Goal: Task Accomplishment & Management: Complete application form

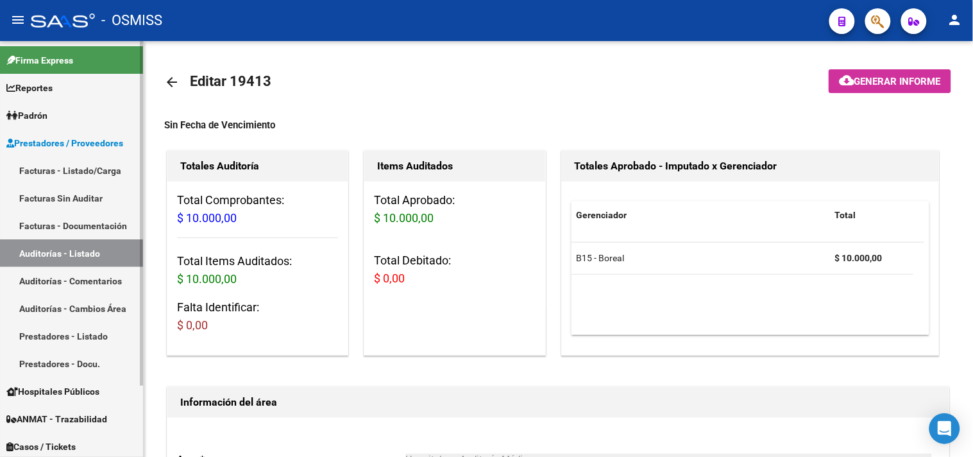
scroll to position [923, 0]
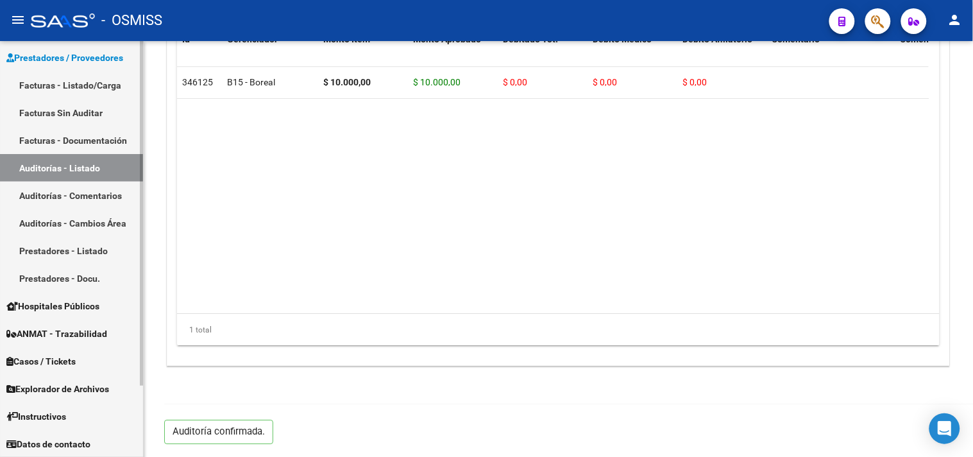
click at [94, 88] on link "Facturas - Listado/Carga" at bounding box center [71, 85] width 143 height 28
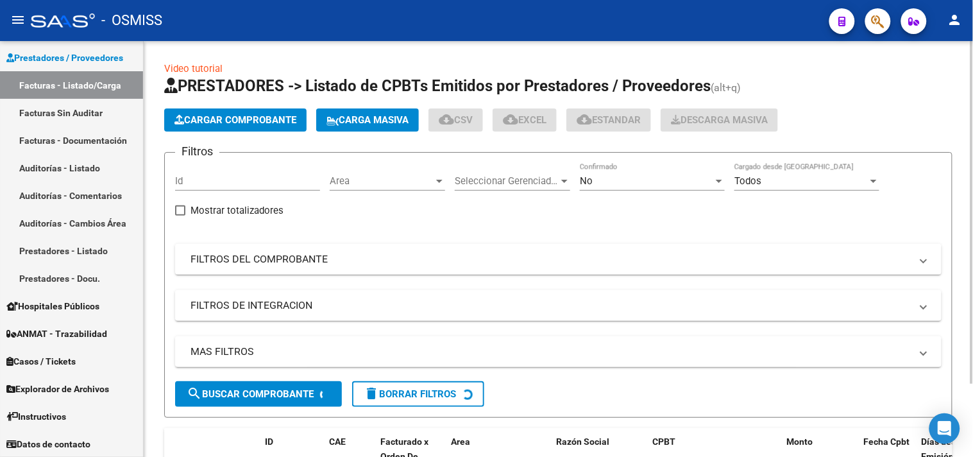
click at [212, 133] on app-list-header "PRESTADORES -> Listado de CPBTs Emitidos por Prestadores / Proveedores (alt+q) …" at bounding box center [558, 247] width 789 height 342
click at [210, 119] on span "Cargar Comprobante" at bounding box center [236, 120] width 122 height 12
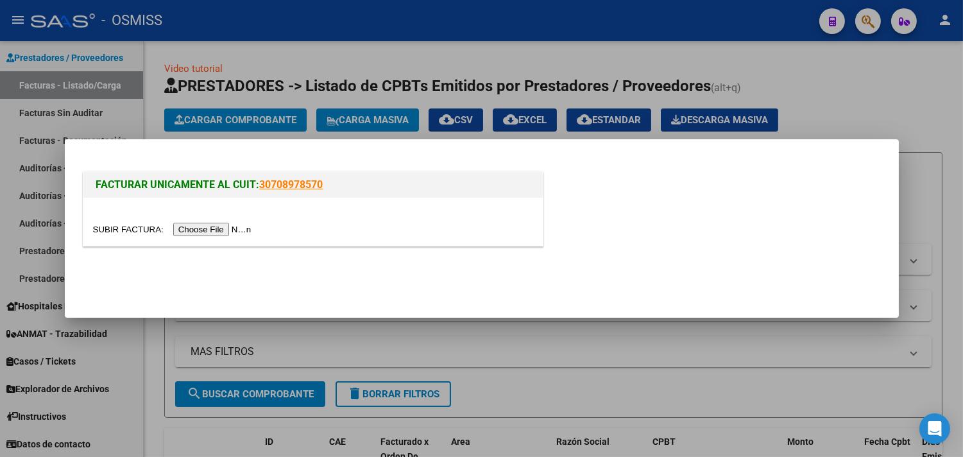
click at [243, 232] on input "file" at bounding box center [174, 229] width 162 height 13
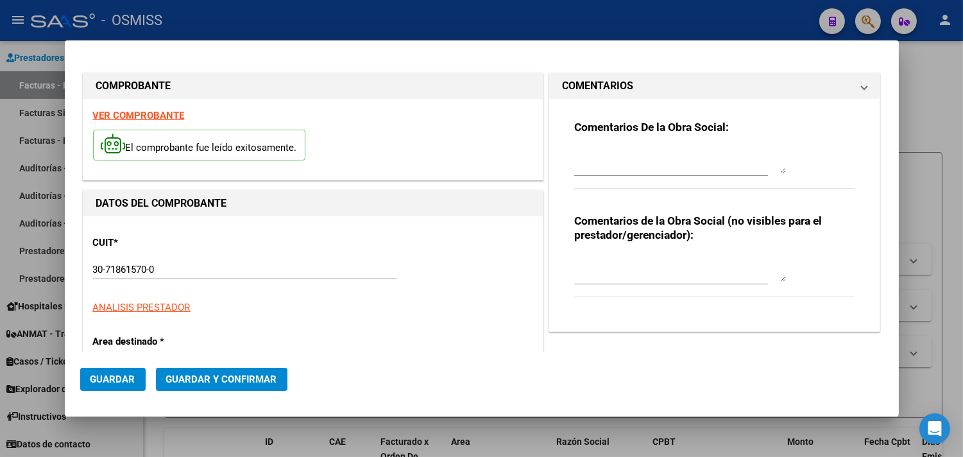
type input "[DATE]"
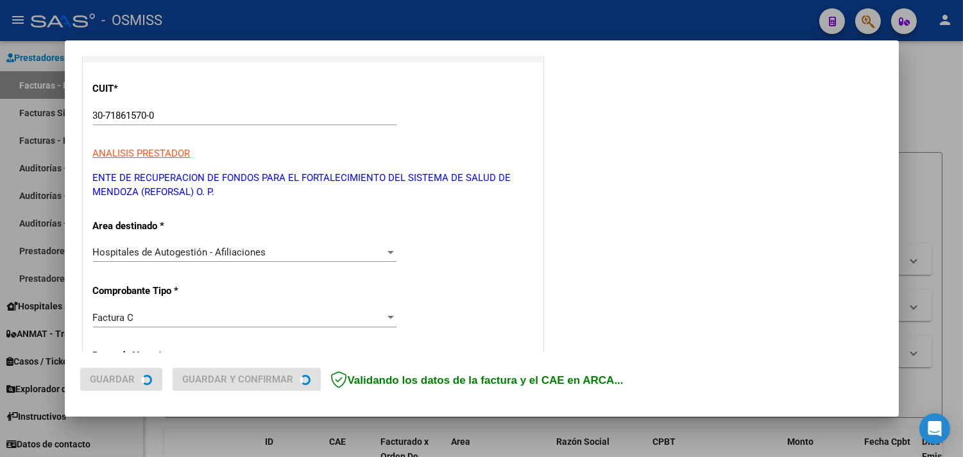
scroll to position [214, 0]
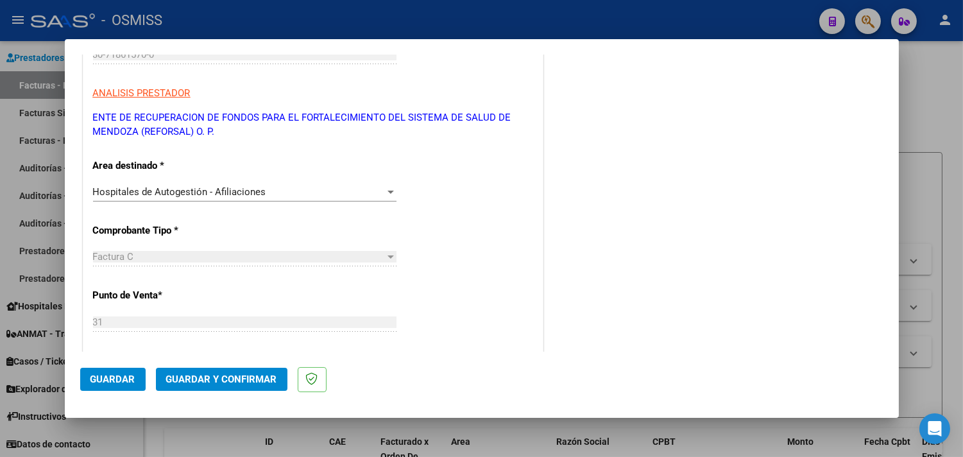
click at [220, 375] on span "Guardar y Confirmar" at bounding box center [221, 379] width 111 height 12
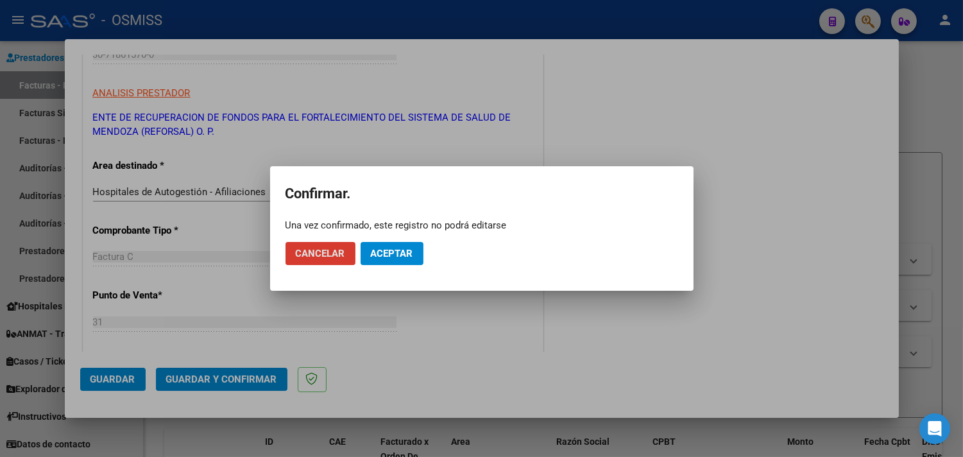
click at [381, 246] on button "Aceptar" at bounding box center [392, 253] width 63 height 23
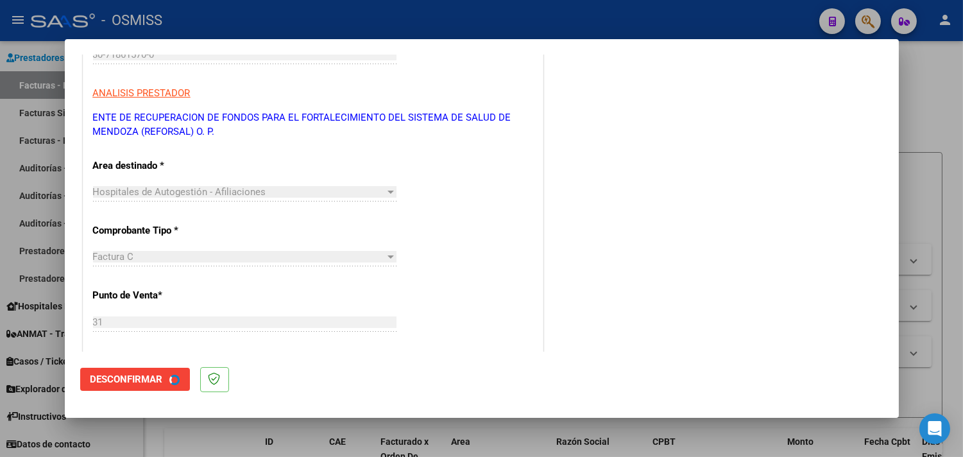
scroll to position [0, 0]
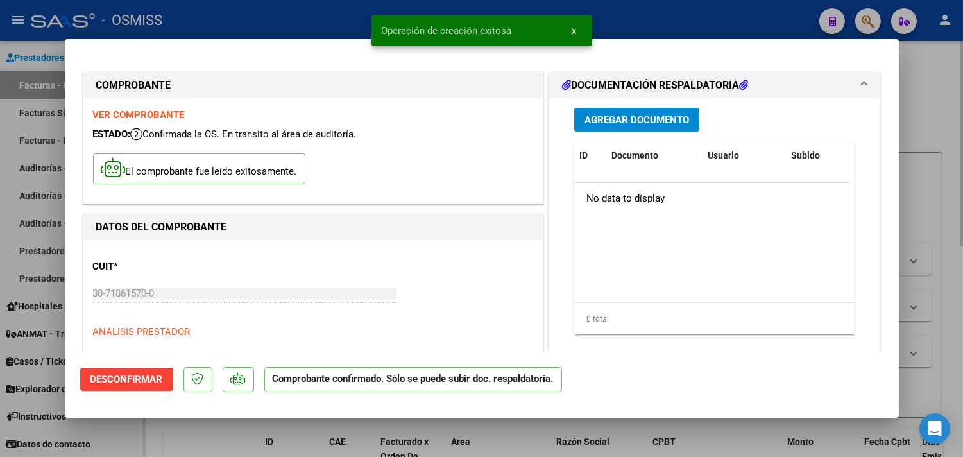
click at [916, 125] on div at bounding box center [481, 228] width 963 height 457
type input "$ 0,00"
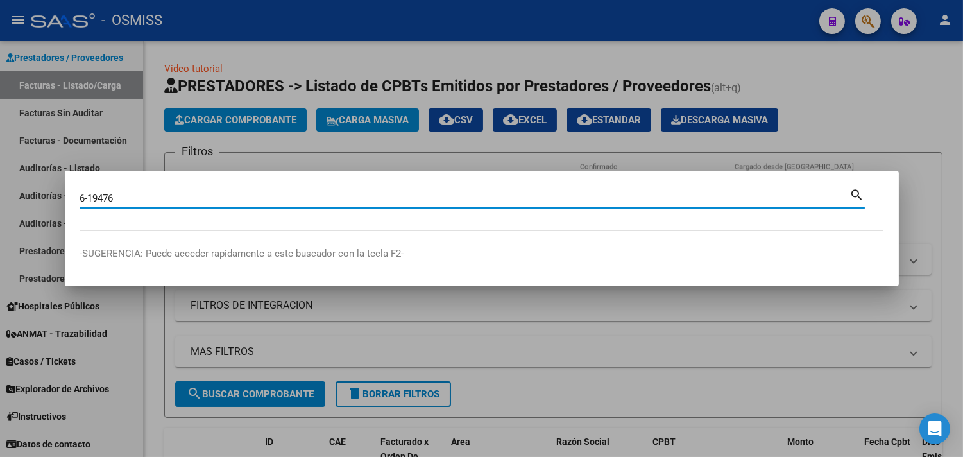
type input "6-19476"
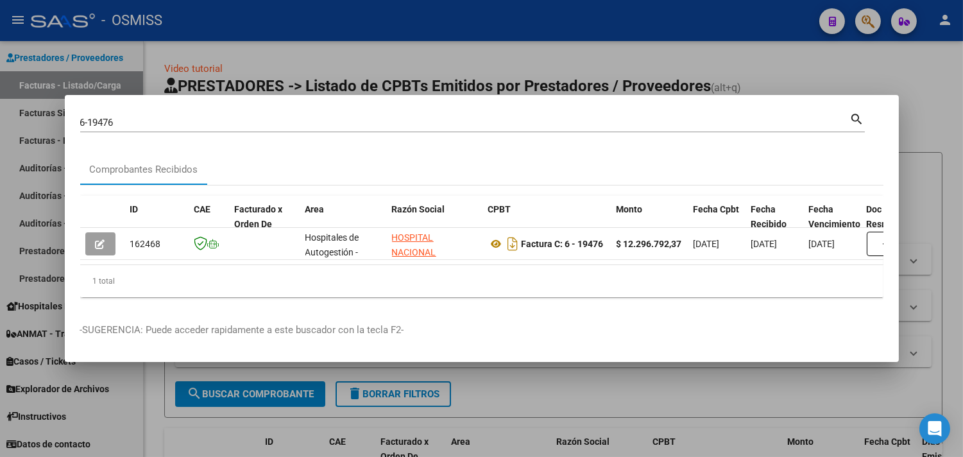
click at [933, 126] on div at bounding box center [481, 228] width 963 height 457
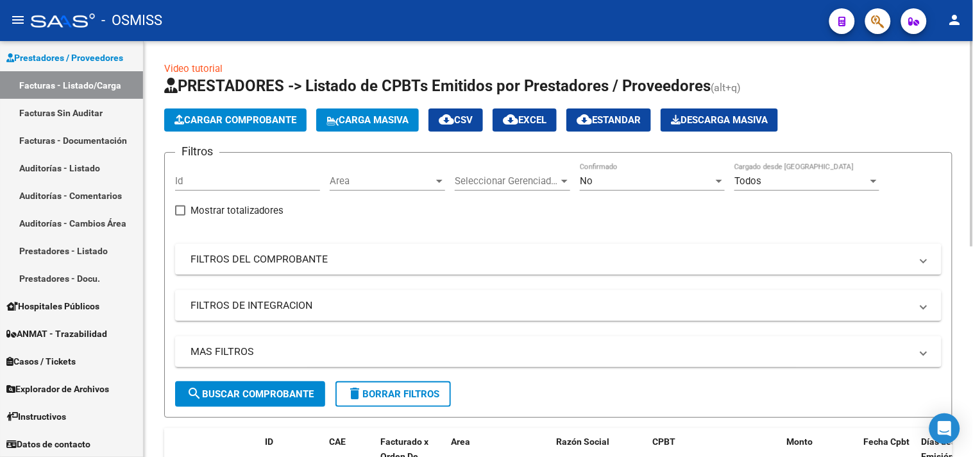
click at [244, 113] on button "Cargar Comprobante" at bounding box center [235, 119] width 142 height 23
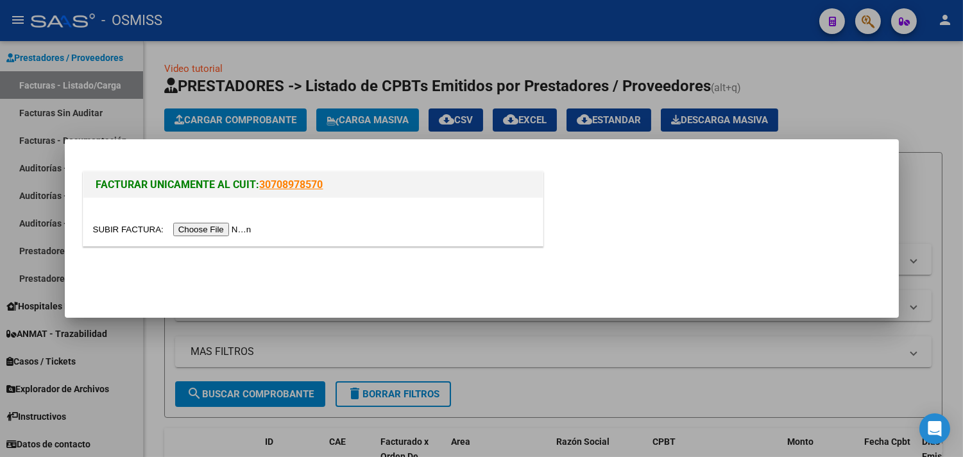
click at [233, 228] on input "file" at bounding box center [174, 229] width 162 height 13
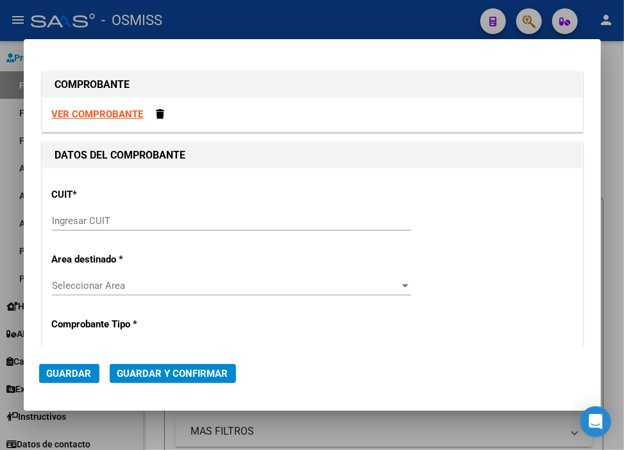
click at [122, 221] on input "Ingresar CUIT" at bounding box center [231, 221] width 359 height 12
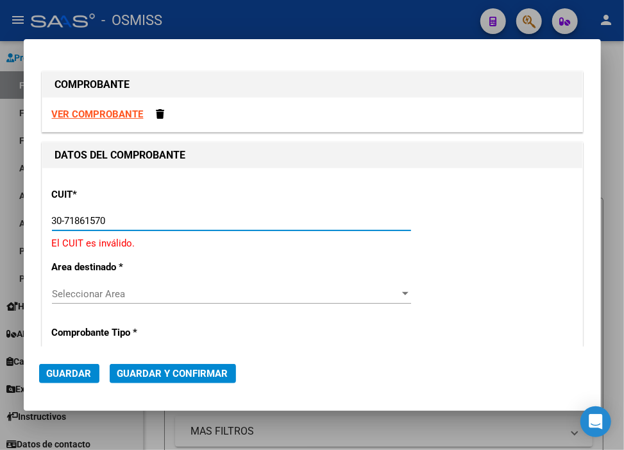
type input "30-71861570-0"
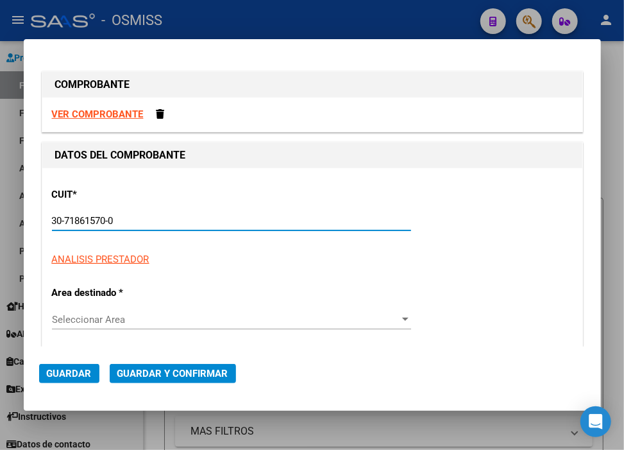
type input "31"
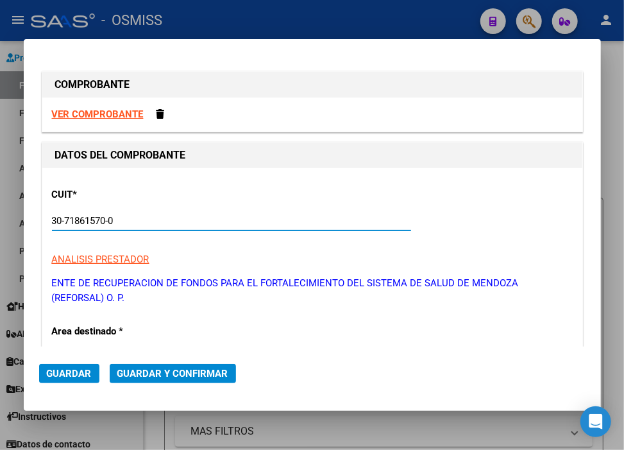
type input "30-71861570-0"
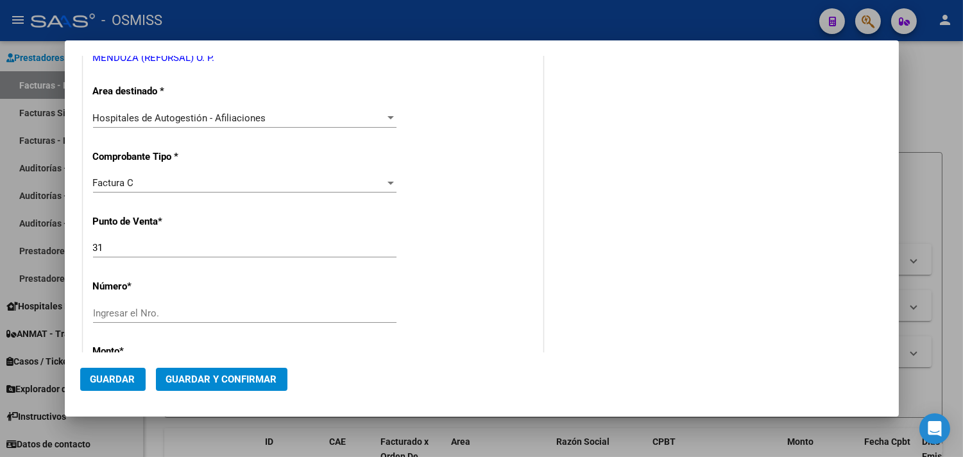
scroll to position [285, 0]
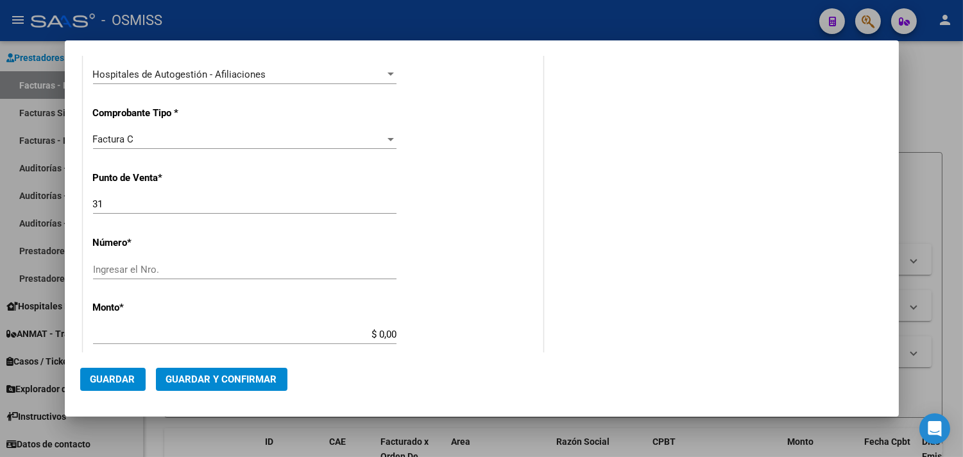
click at [188, 141] on div "Factura C" at bounding box center [239, 139] width 292 height 12
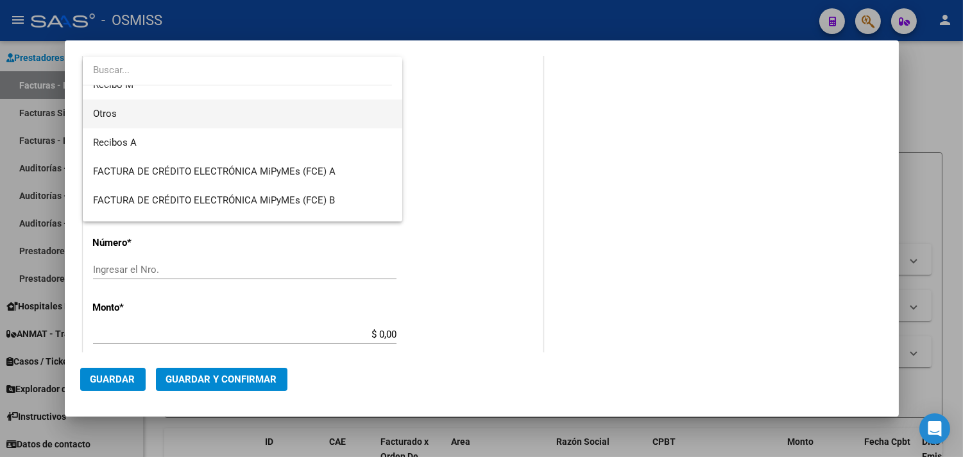
click at [110, 104] on span "Otros" at bounding box center [243, 113] width 300 height 29
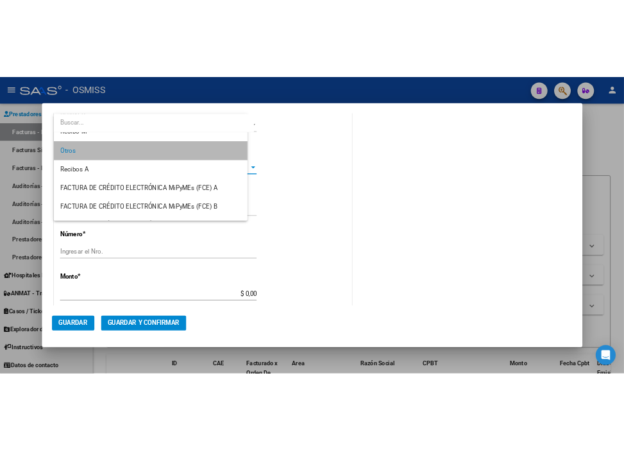
scroll to position [318, 0]
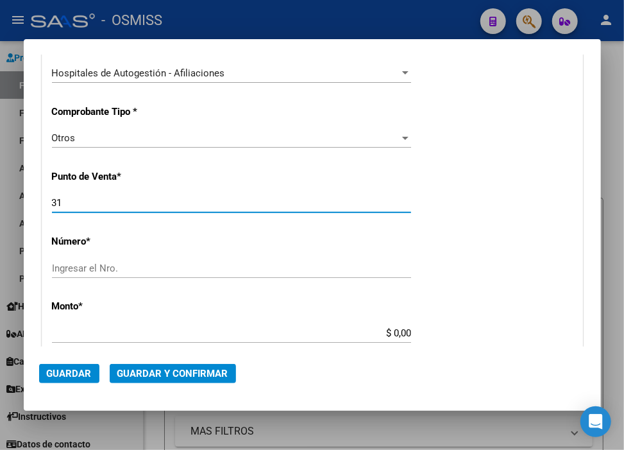
drag, startPoint x: 97, startPoint y: 203, endPoint x: 18, endPoint y: 197, distance: 79.2
click at [20, 199] on div "COMPROBANTE VER COMPROBANTE DATOS DEL COMPROBANTE CUIT * 30-71861570-0 Ingresar…" at bounding box center [312, 225] width 624 height 450
type input "0"
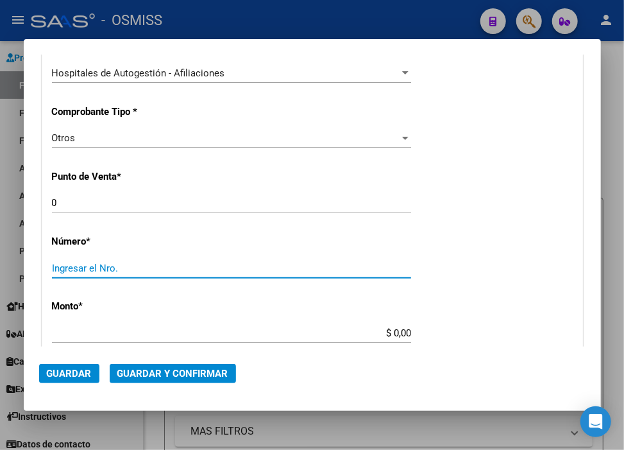
click at [90, 271] on input "Ingresar el Nro." at bounding box center [231, 268] width 359 height 12
paste input "31928"
type input "31928"
click at [387, 335] on input "$ 0,00" at bounding box center [231, 333] width 359 height 12
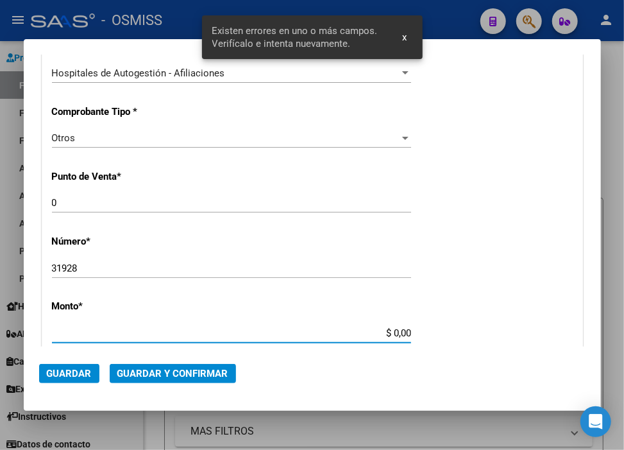
scroll to position [411, 0]
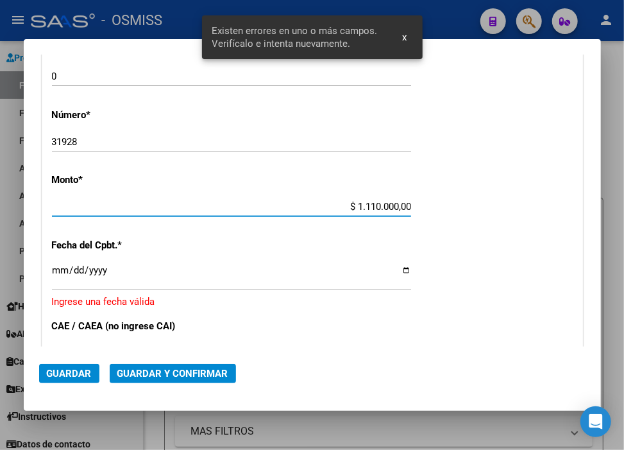
type input "$ 111.000,00"
click at [58, 268] on input "Ingresar la fecha" at bounding box center [231, 275] width 359 height 21
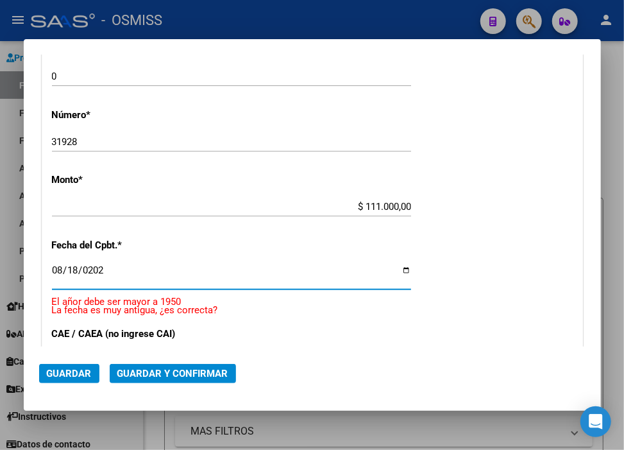
type input "[DATE]"
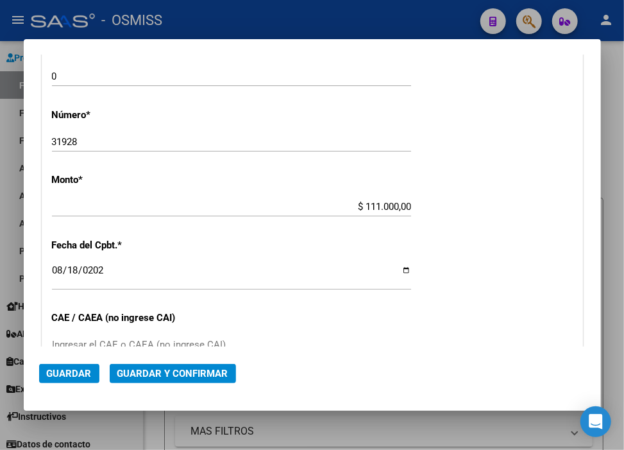
click at [217, 362] on mat-dialog-actions "Guardar Guardar y Confirmar" at bounding box center [312, 370] width 547 height 49
click at [216, 369] on span "Guardar y Confirmar" at bounding box center [172, 374] width 111 height 12
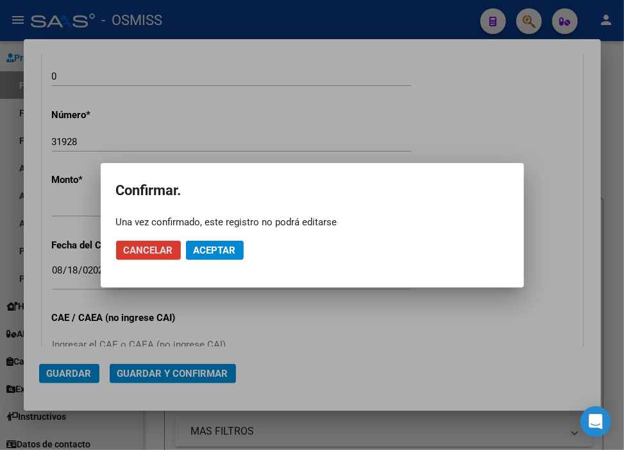
click at [225, 245] on span "Aceptar" at bounding box center [215, 250] width 42 height 12
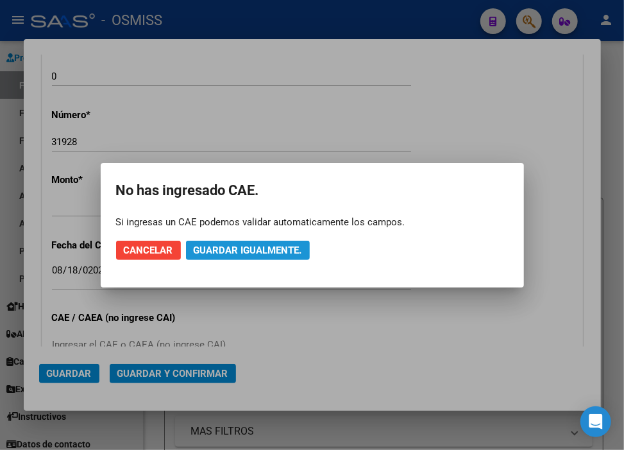
click at [225, 245] on span "Guardar igualmente." at bounding box center [248, 250] width 108 height 12
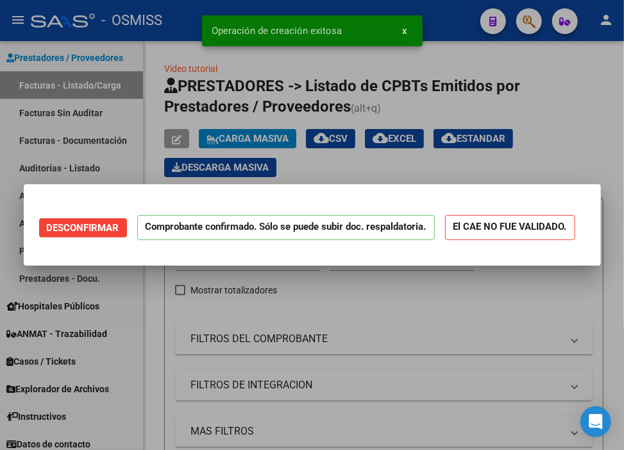
scroll to position [0, 0]
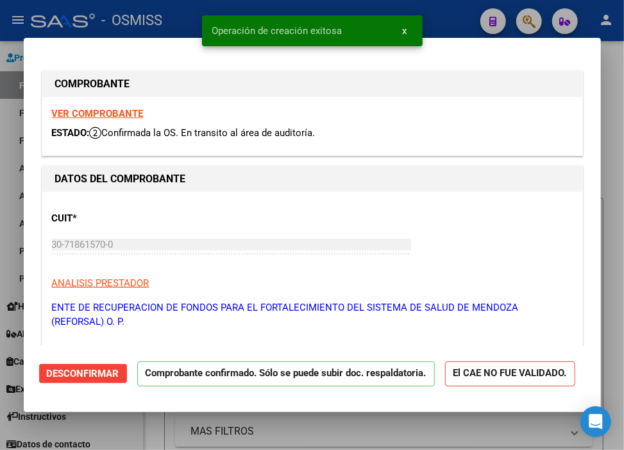
type input "[DATE]"
click at [452, 11] on div at bounding box center [312, 225] width 624 height 450
type input "$ 0,00"
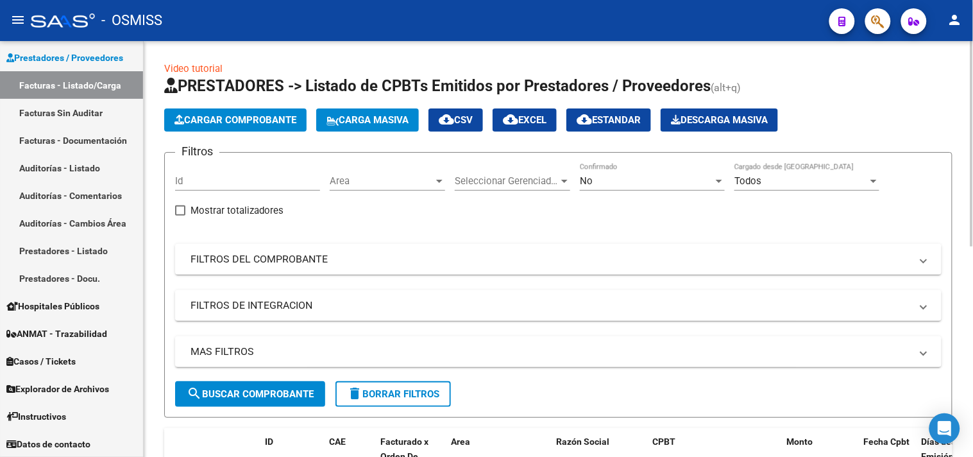
click at [248, 114] on span "Cargar Comprobante" at bounding box center [236, 120] width 122 height 12
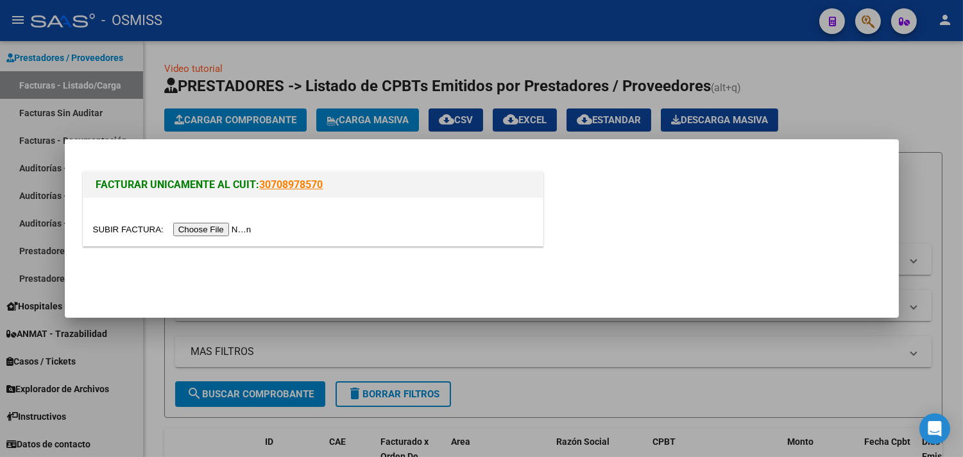
click at [212, 228] on input "file" at bounding box center [174, 229] width 162 height 13
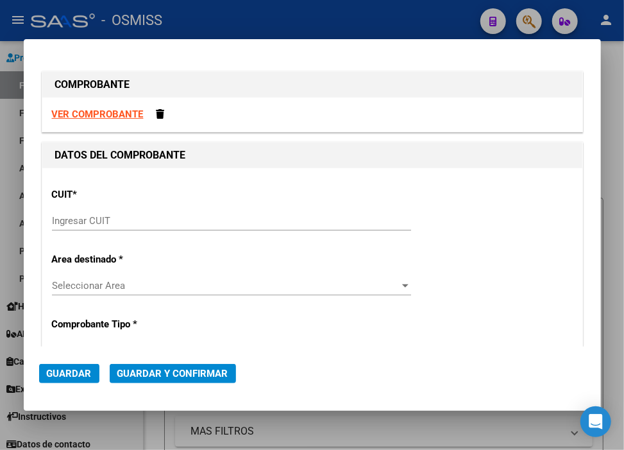
click at [191, 217] on input "Ingresar CUIT" at bounding box center [231, 221] width 359 height 12
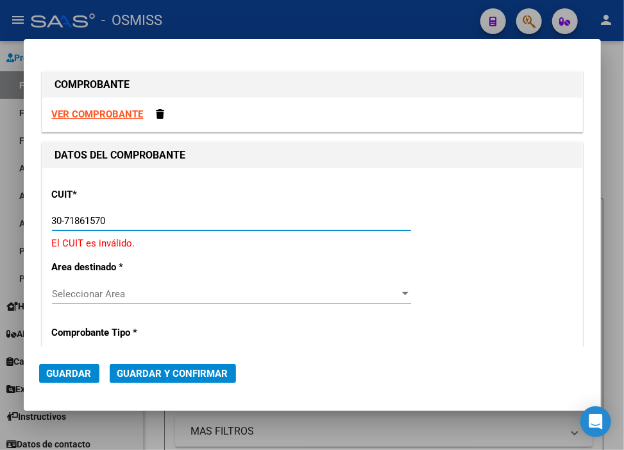
type input "30-71861570-0"
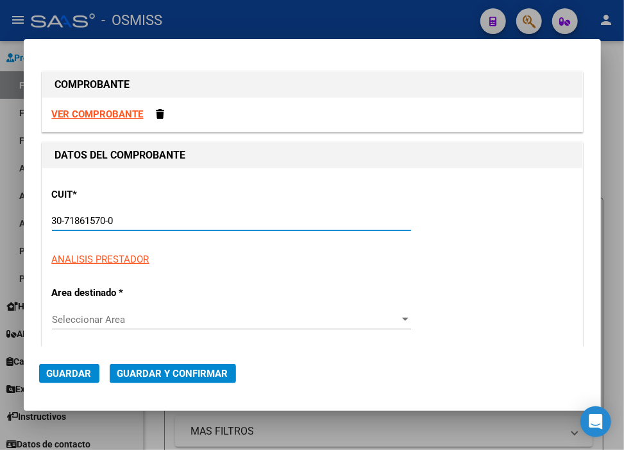
type input "0"
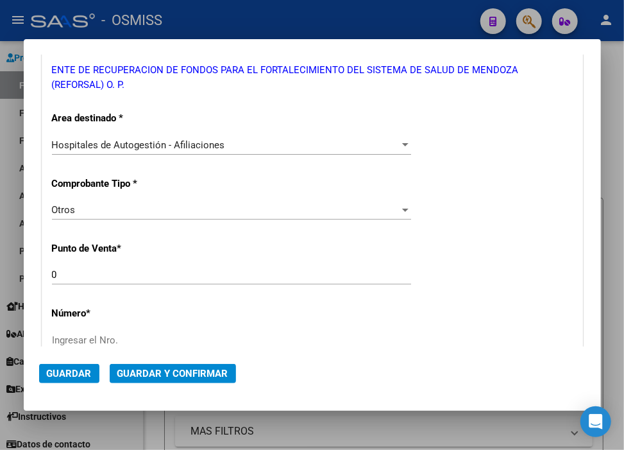
scroll to position [285, 0]
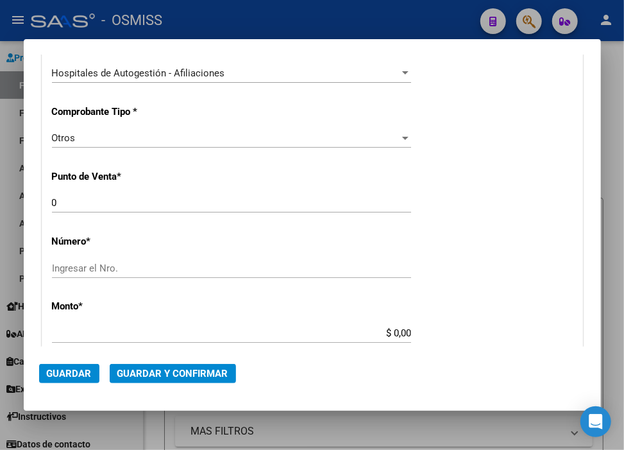
type input "30-71861570-0"
click at [109, 265] on input "Ingresar el Nro." at bounding box center [231, 268] width 359 height 12
paste input "31932"
type input "31932"
click at [390, 330] on input "$ 0,00" at bounding box center [231, 333] width 359 height 12
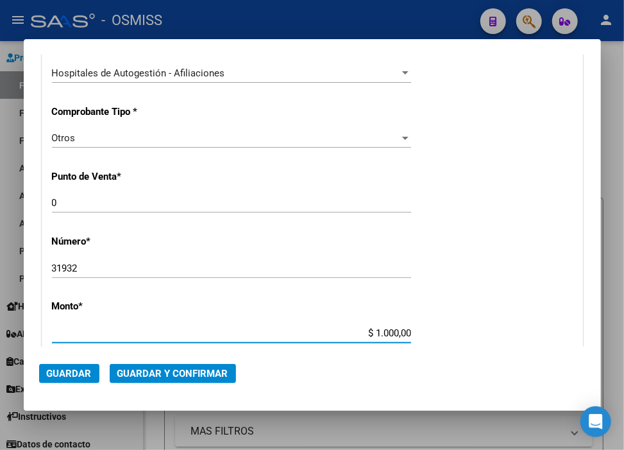
type input "$ 10.000,00"
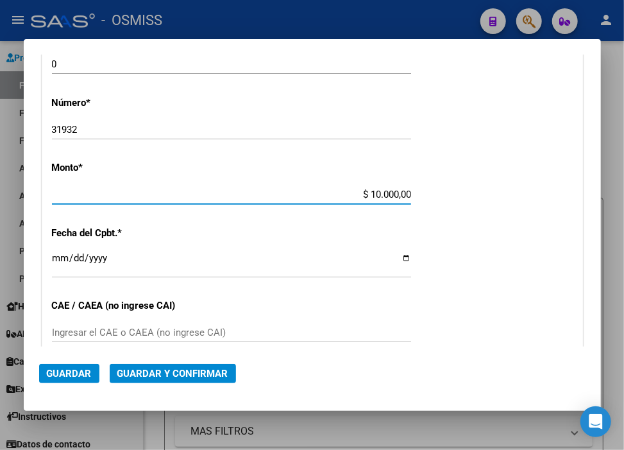
scroll to position [427, 0]
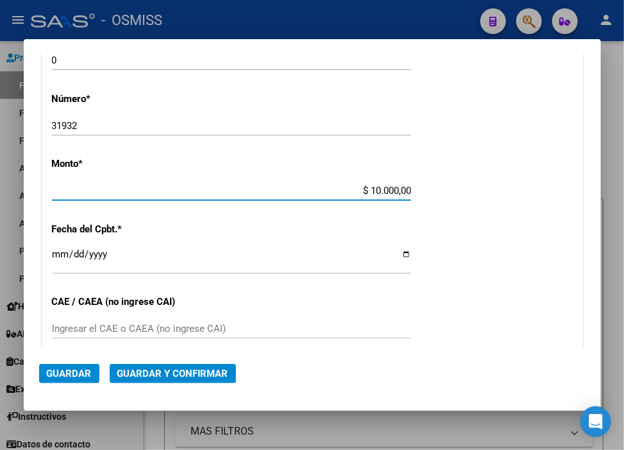
click at [62, 246] on div "Ingresar la fecha" at bounding box center [231, 260] width 359 height 28
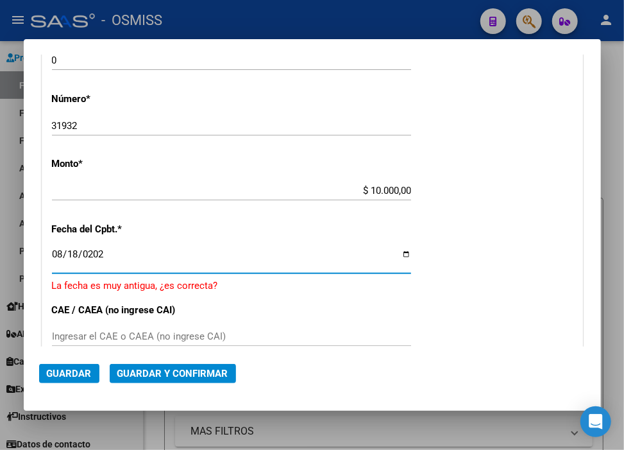
type input "[DATE]"
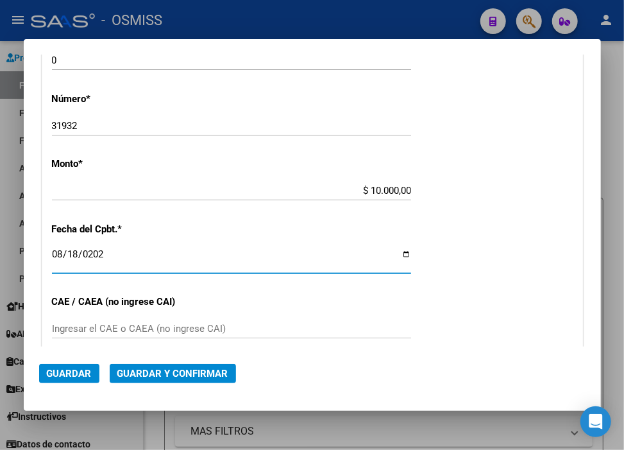
click at [205, 375] on span "Guardar y Confirmar" at bounding box center [172, 374] width 111 height 12
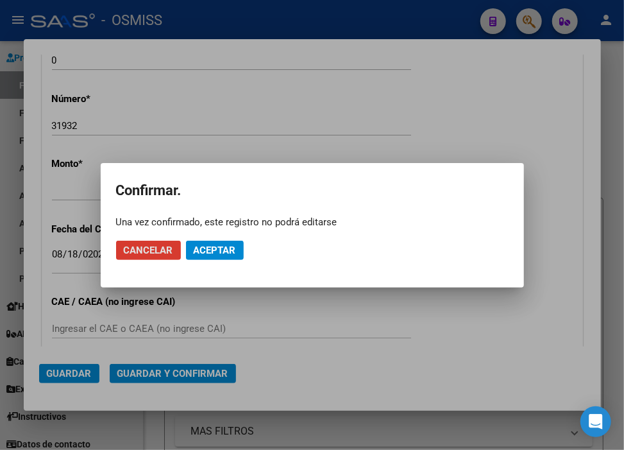
click at [225, 246] on span "Aceptar" at bounding box center [215, 250] width 42 height 12
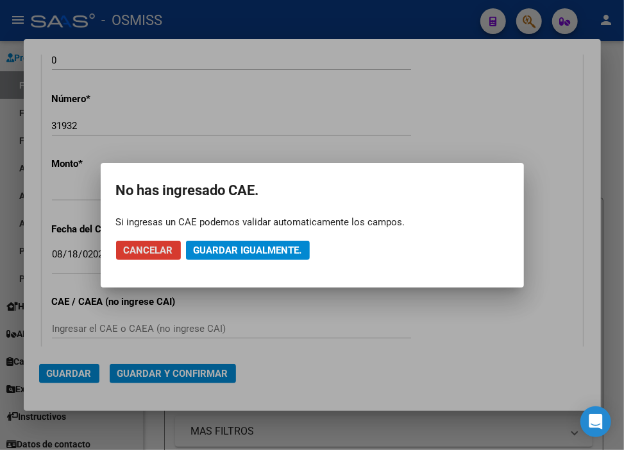
click at [225, 246] on span "Guardar igualmente." at bounding box center [248, 250] width 108 height 12
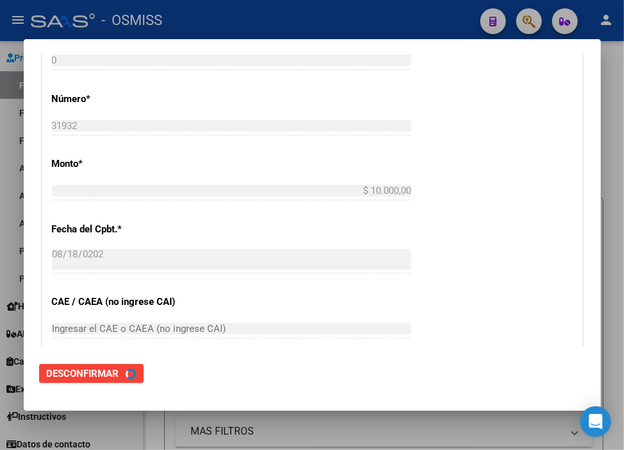
scroll to position [0, 0]
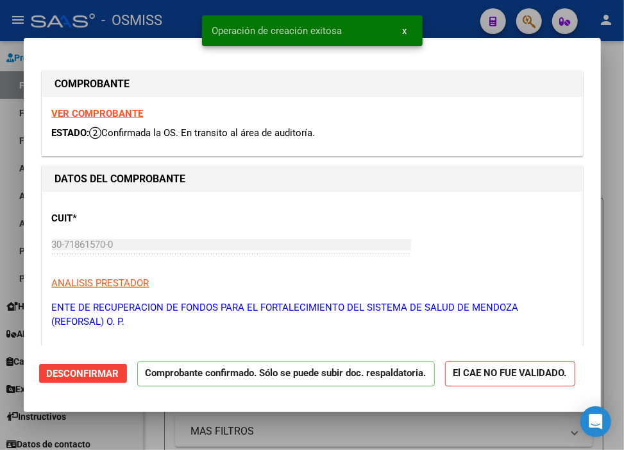
type input "[DATE]"
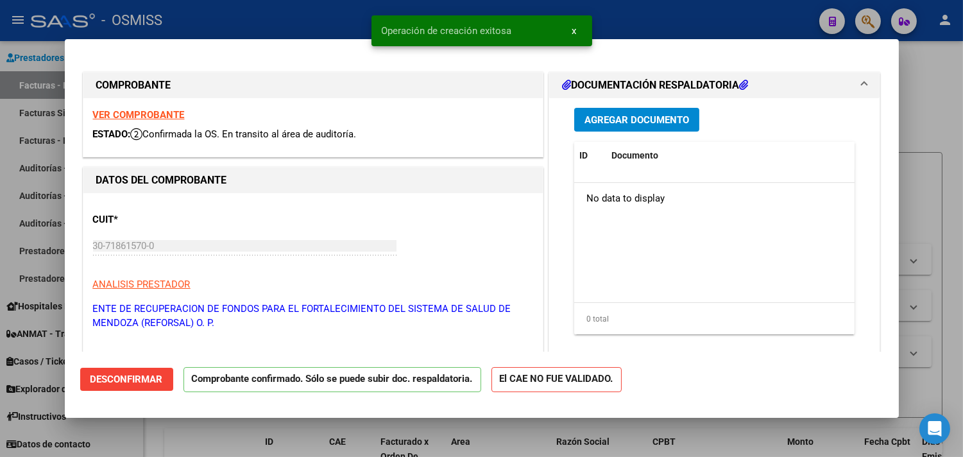
click at [697, 24] on div at bounding box center [481, 228] width 963 height 457
type input "$ 0,00"
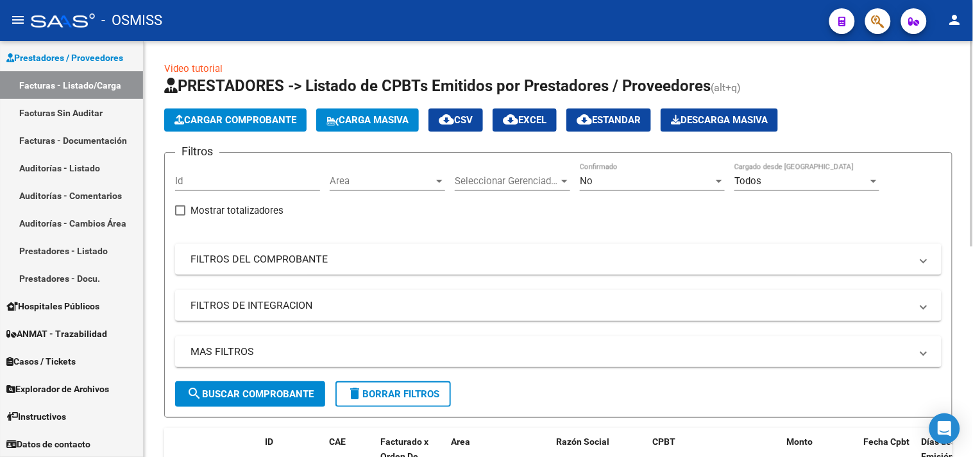
click at [285, 107] on app-list-header "PRESTADORES -> Listado de CPBTs Emitidos por Prestadores / Proveedores (alt+q) …" at bounding box center [558, 247] width 789 height 342
click at [289, 114] on span "Cargar Comprobante" at bounding box center [236, 120] width 122 height 12
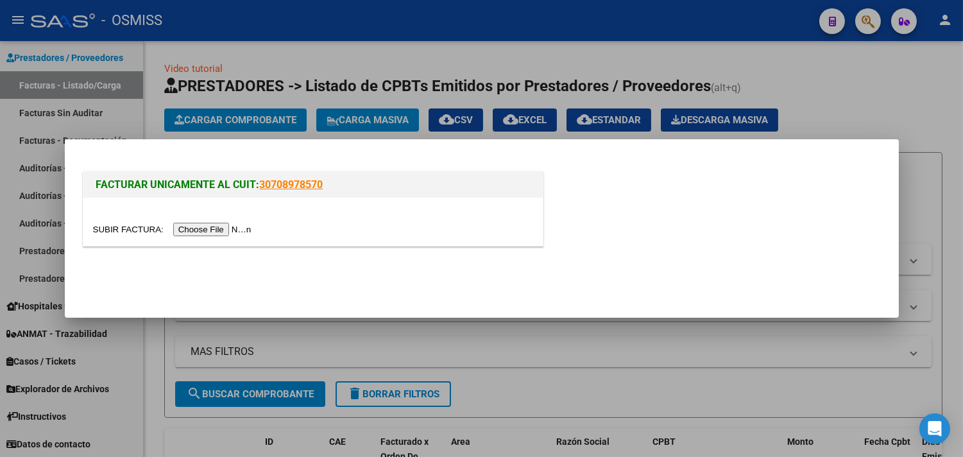
click at [241, 230] on input "file" at bounding box center [174, 229] width 162 height 13
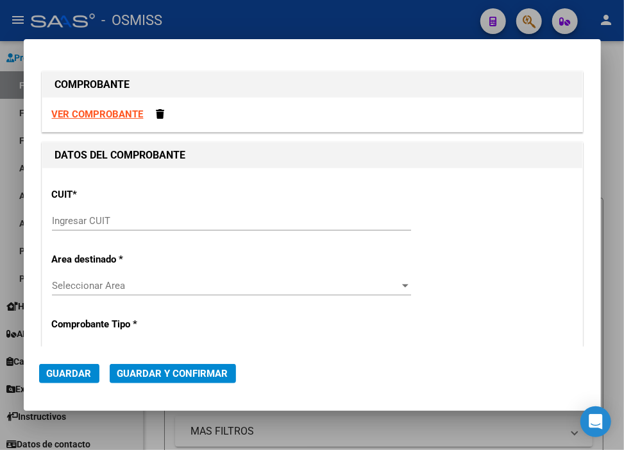
click at [169, 227] on div "Ingresar CUIT" at bounding box center [231, 220] width 359 height 19
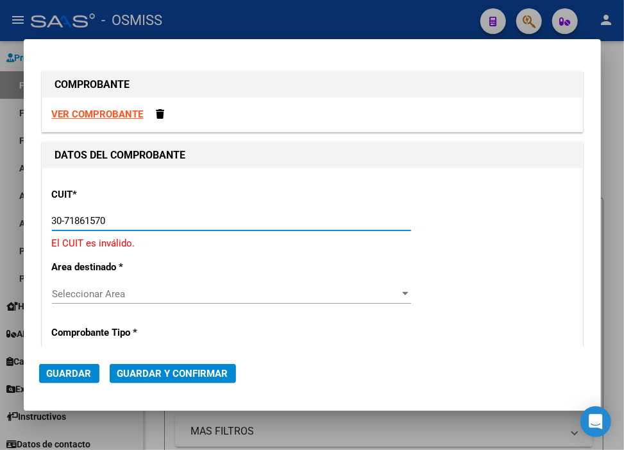
type input "30-71861570-0"
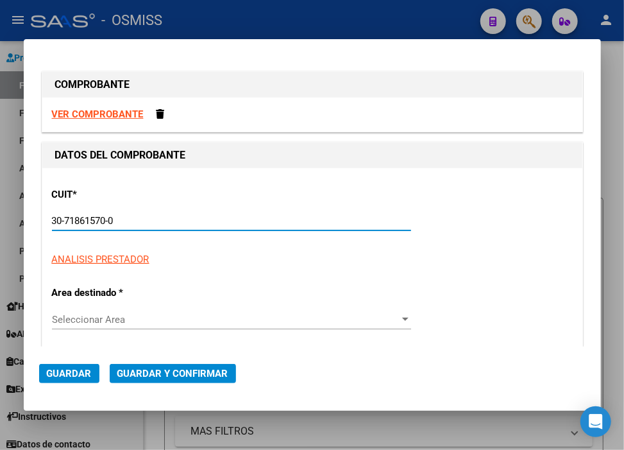
type input "0"
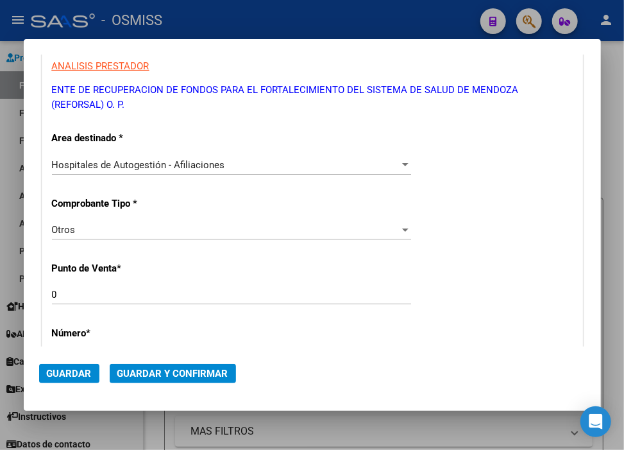
scroll to position [214, 0]
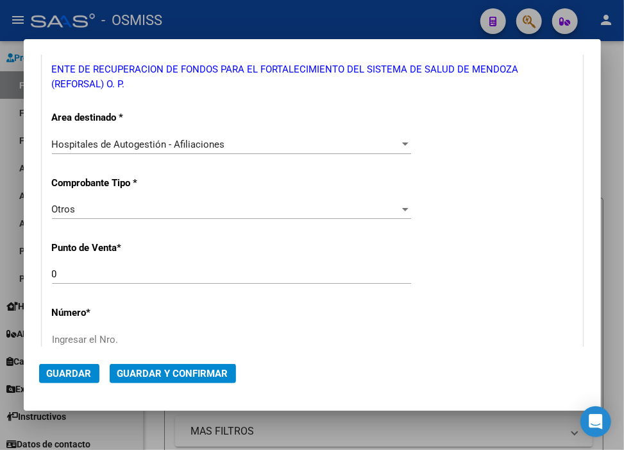
type input "30-71861570-0"
drag, startPoint x: 135, startPoint y: 280, endPoint x: 128, endPoint y: 283, distance: 6.9
click at [128, 283] on div "0 Ingresar el Nro." at bounding box center [231, 273] width 359 height 19
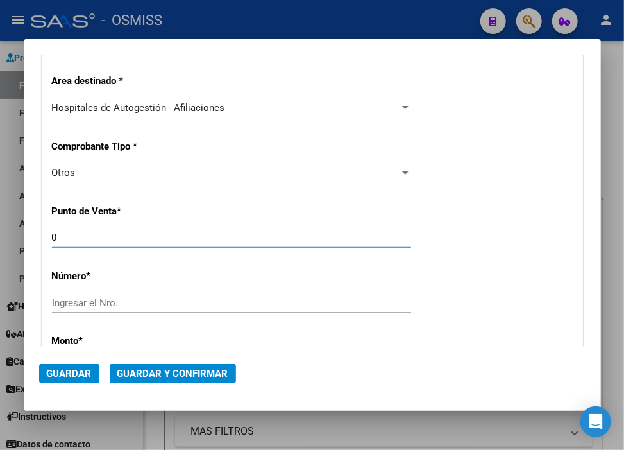
scroll to position [285, 0]
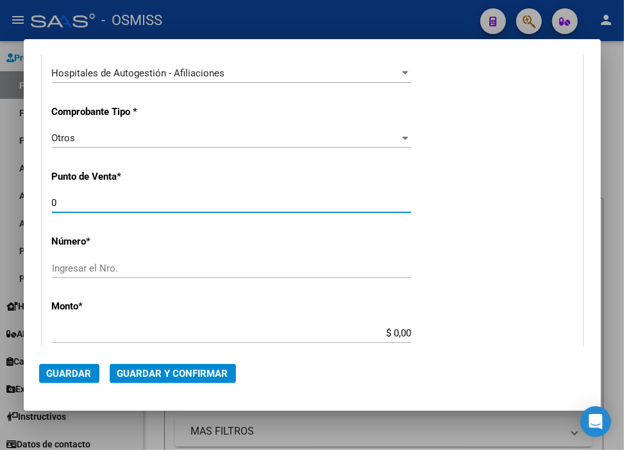
click at [123, 265] on input "Ingresar el Nro." at bounding box center [231, 268] width 359 height 12
paste input "31934"
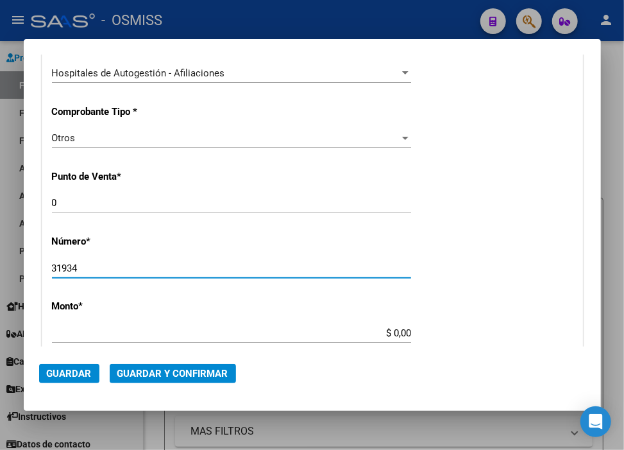
type input "31934"
click at [388, 334] on input "$ 0,00" at bounding box center [231, 333] width 359 height 12
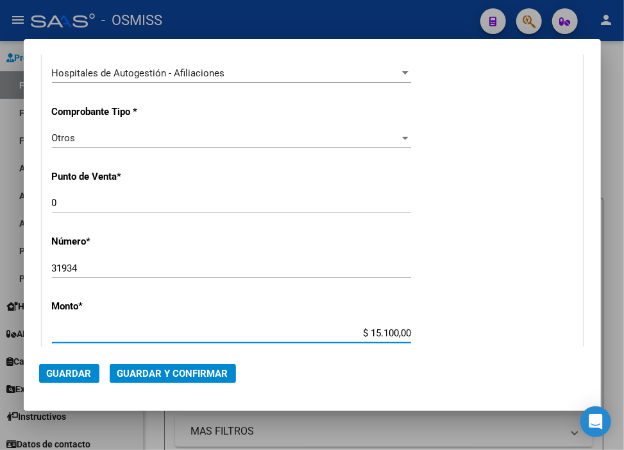
type input "$ 151.000,00"
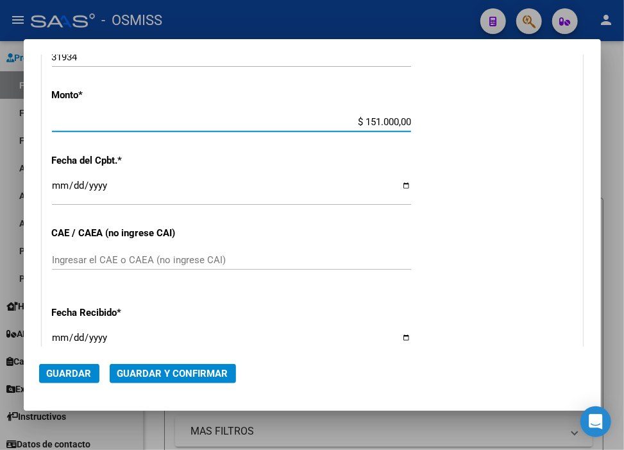
scroll to position [499, 0]
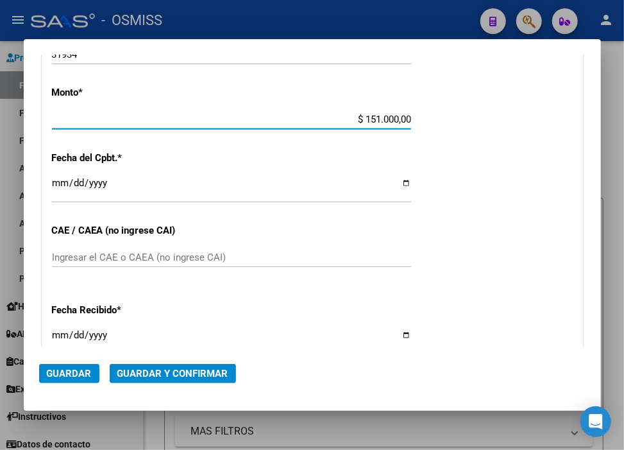
click at [60, 183] on input "Ingresar la fecha" at bounding box center [231, 188] width 359 height 21
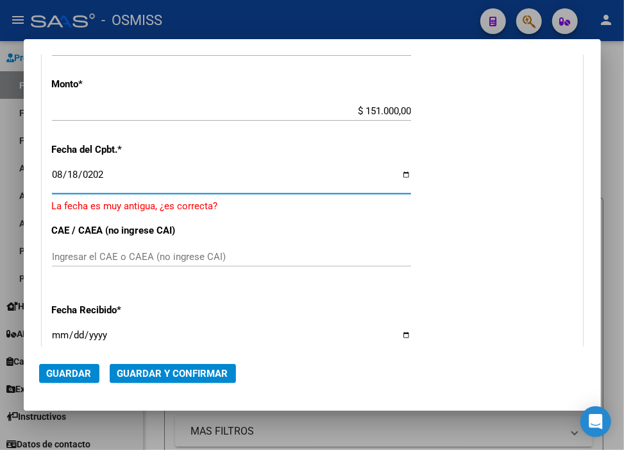
type input "[DATE]"
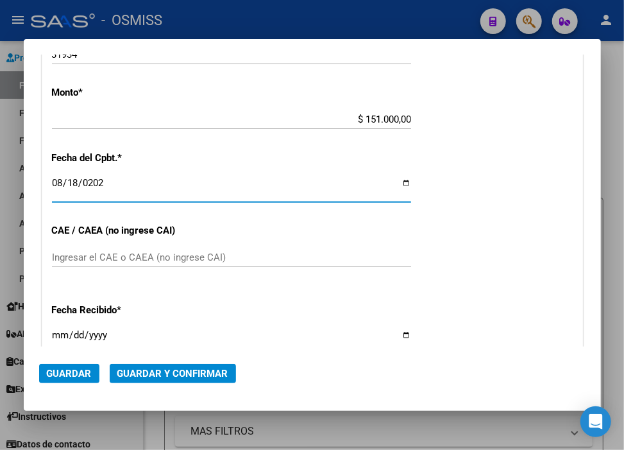
click at [172, 370] on span "Guardar y Confirmar" at bounding box center [172, 374] width 111 height 12
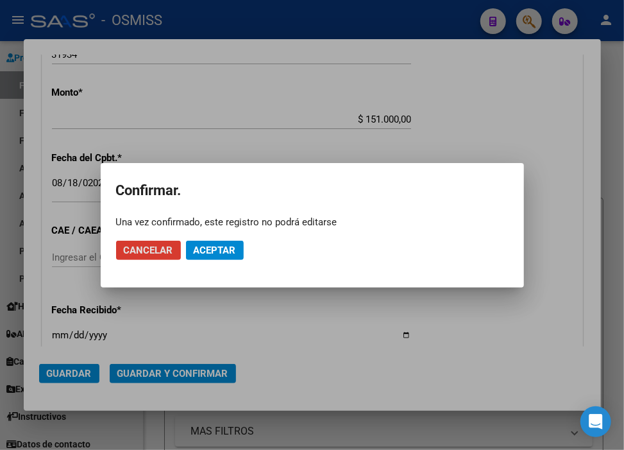
click at [209, 251] on span "Aceptar" at bounding box center [215, 250] width 42 height 12
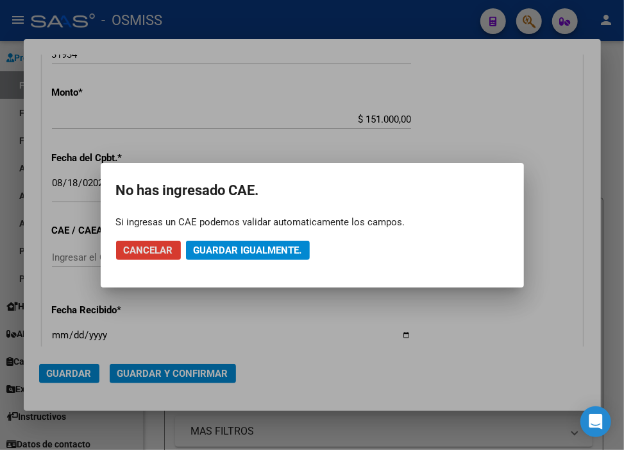
click at [209, 252] on span "Guardar igualmente." at bounding box center [248, 250] width 108 height 12
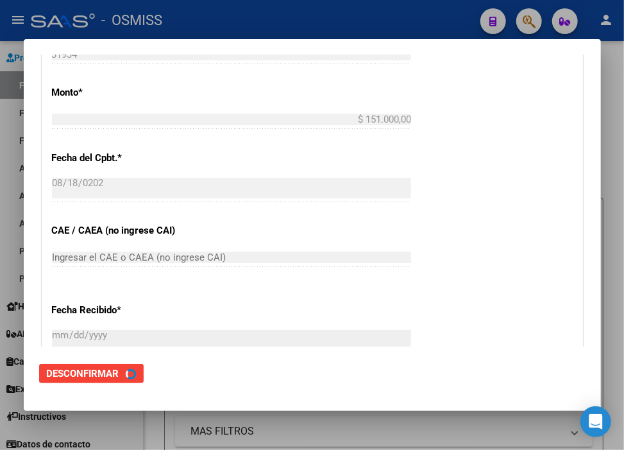
scroll to position [0, 0]
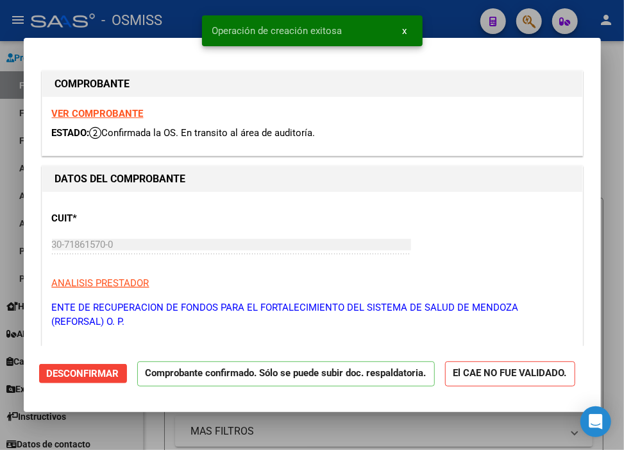
type input "[DATE]"
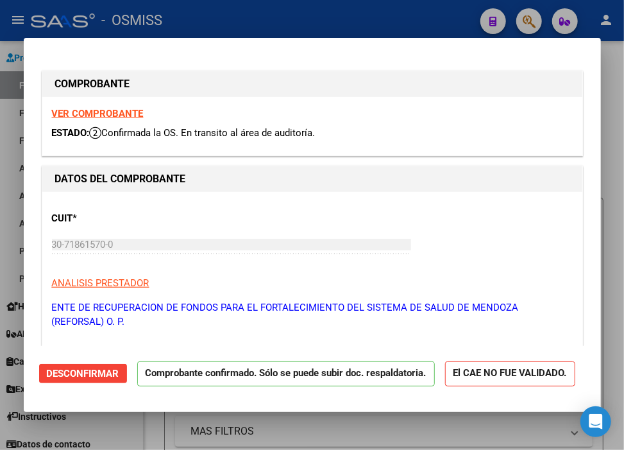
click at [420, 15] on div at bounding box center [312, 225] width 624 height 450
type input "$ 0,00"
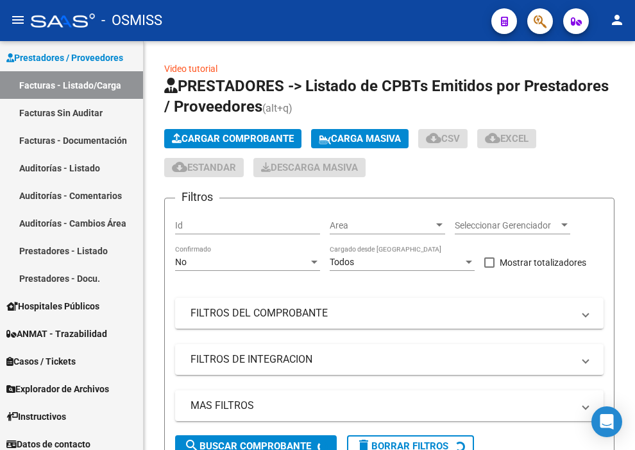
click at [420, 15] on div "- OSMISS" at bounding box center [256, 20] width 450 height 28
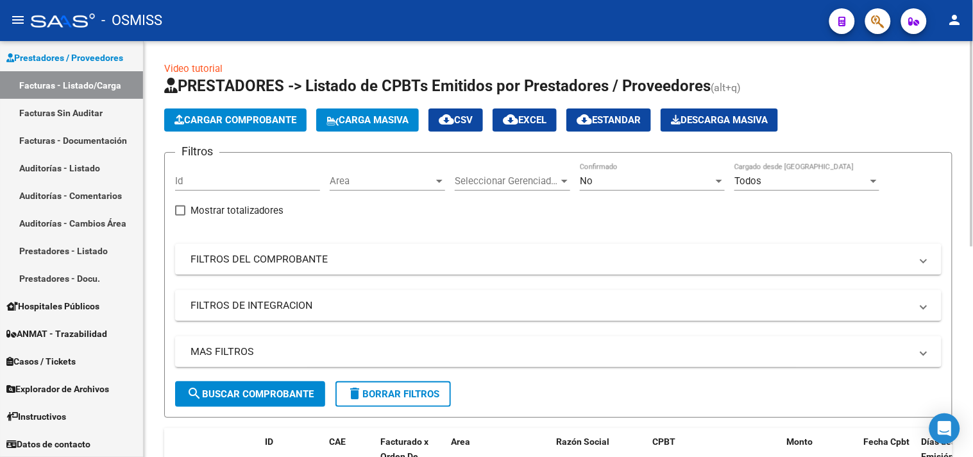
click at [235, 118] on span "Cargar Comprobante" at bounding box center [236, 120] width 122 height 12
